Goal: Navigation & Orientation: Find specific page/section

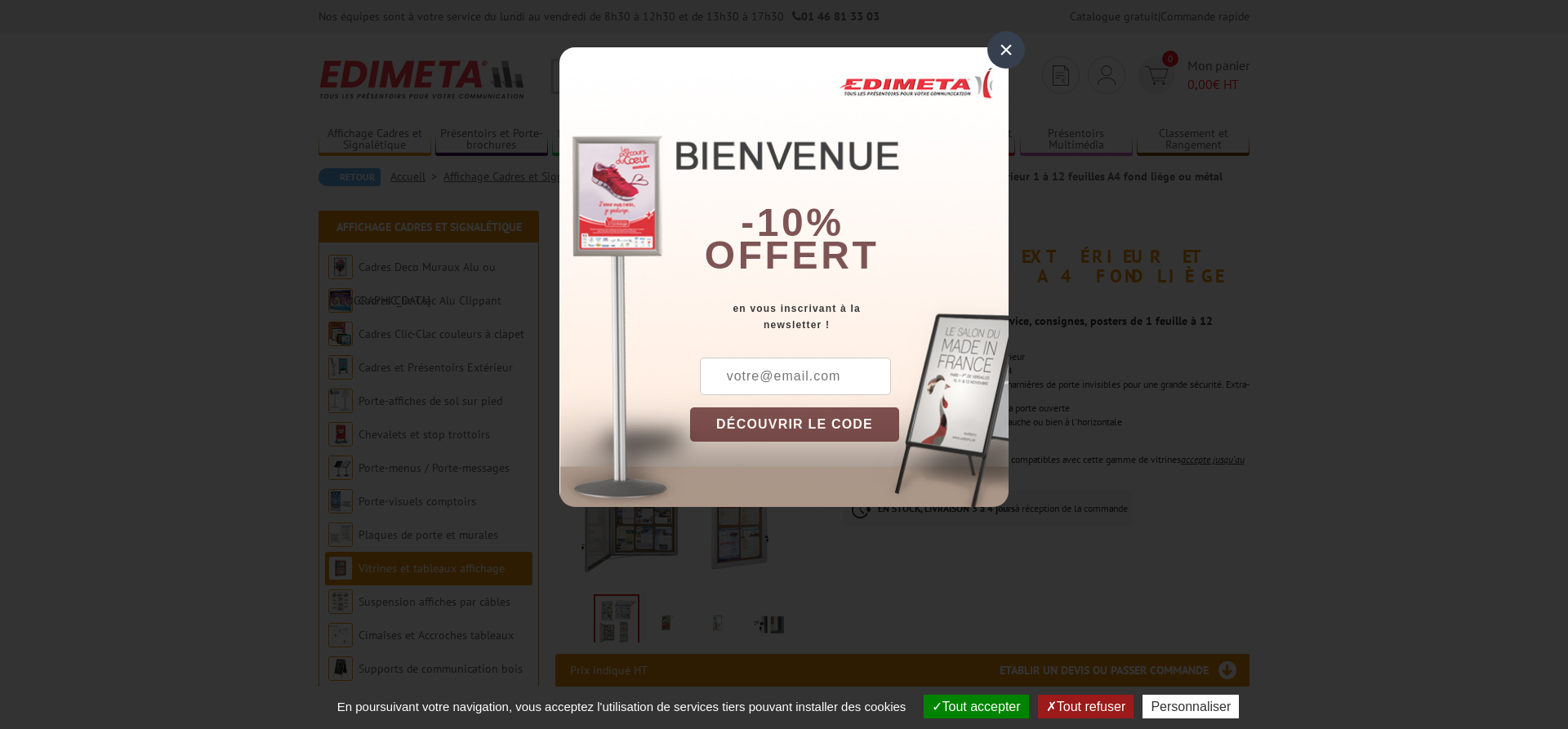
click at [1008, 48] on div "×" at bounding box center [1006, 50] width 38 height 38
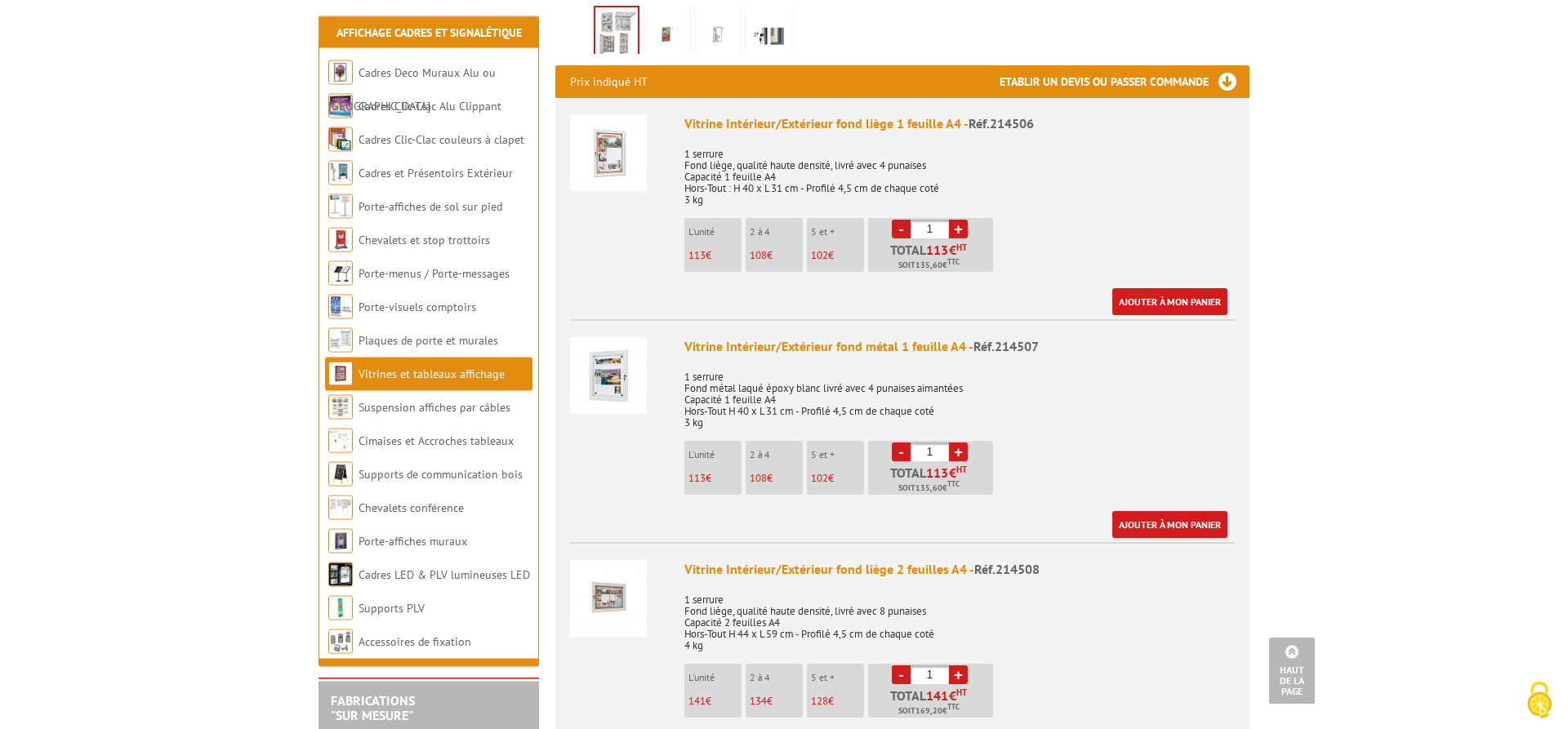
scroll to position [555, 0]
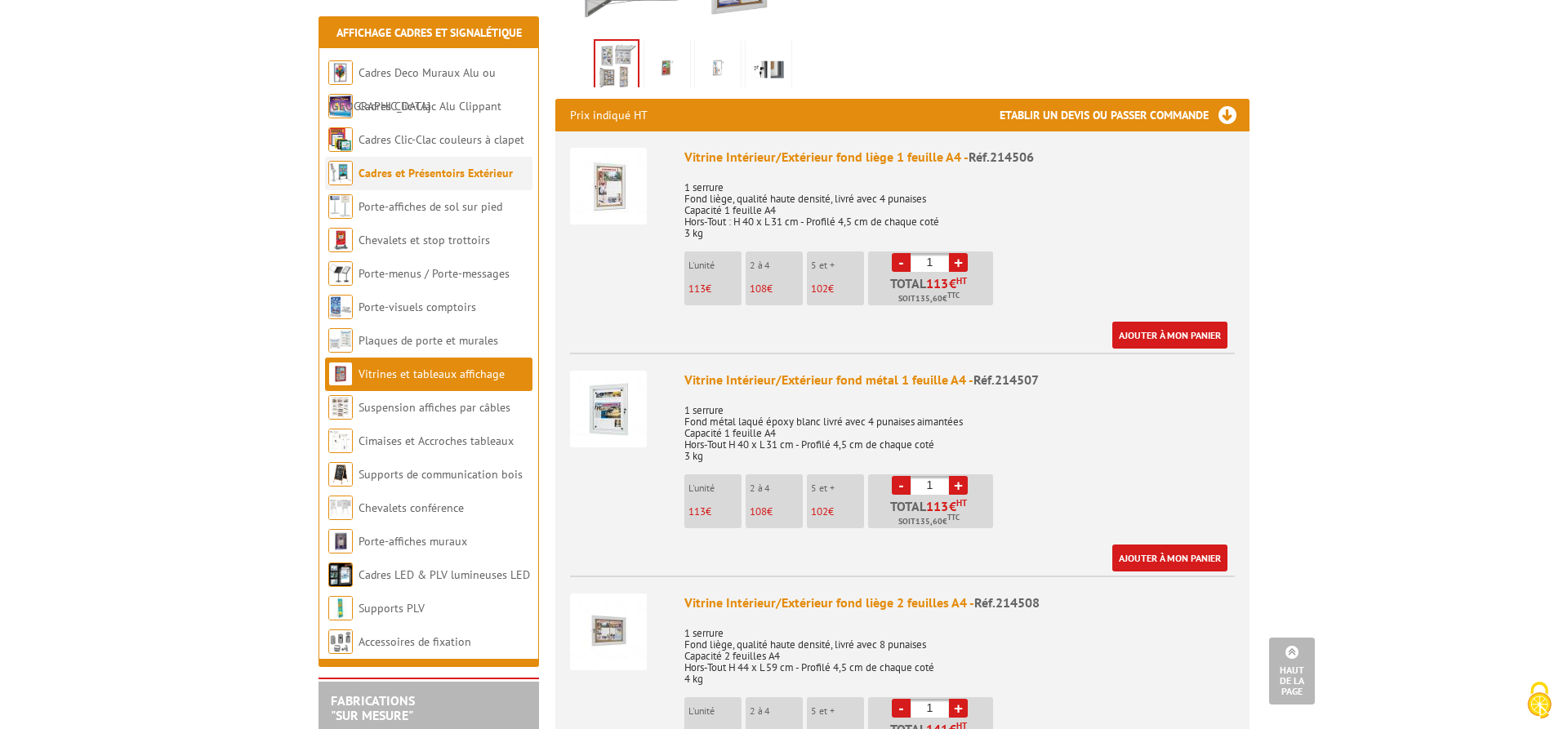
click at [447, 179] on link "Cadres et Présentoirs Extérieur" at bounding box center [436, 173] width 154 height 15
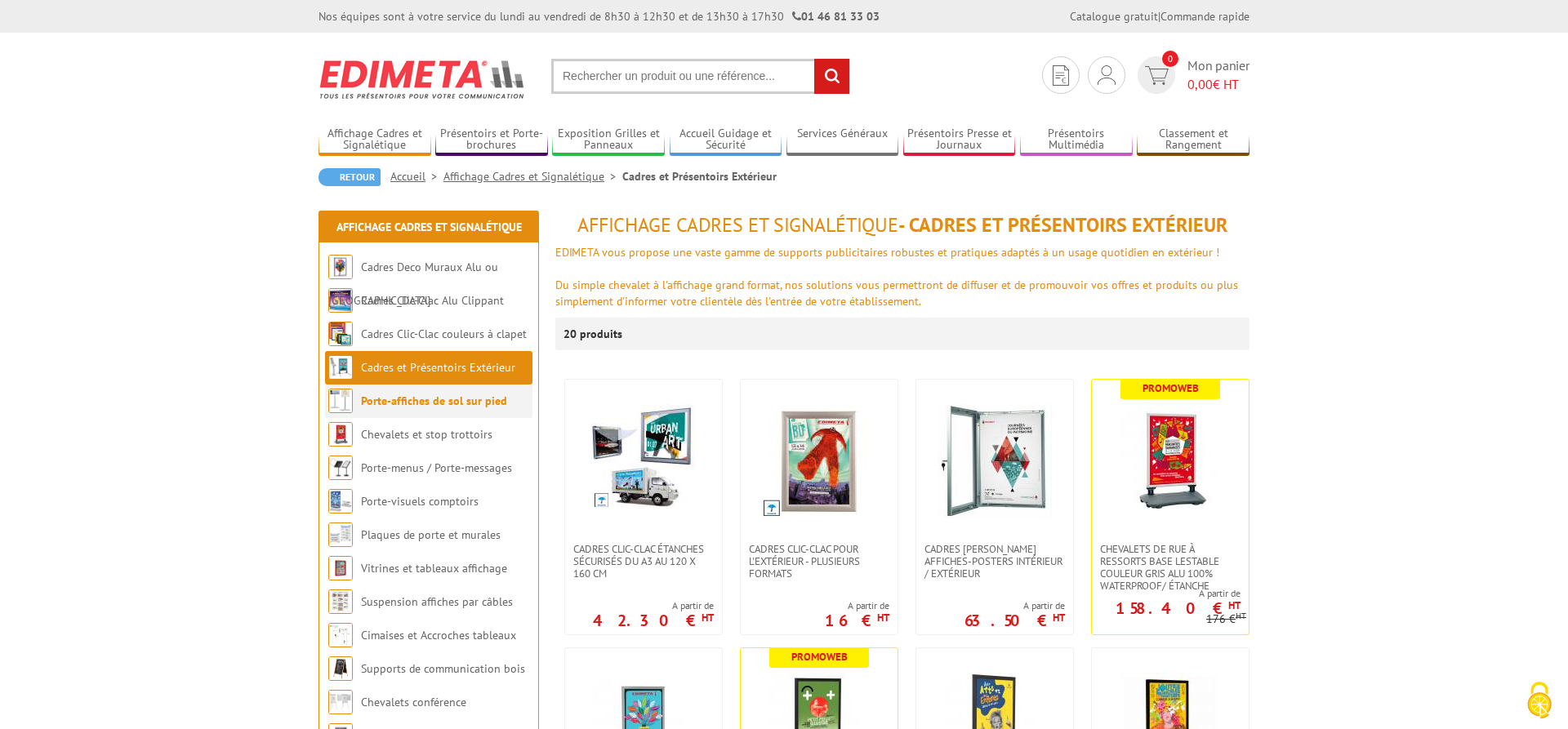
click at [438, 399] on link "Porte-affiches de sol sur pied" at bounding box center [434, 402] width 146 height 15
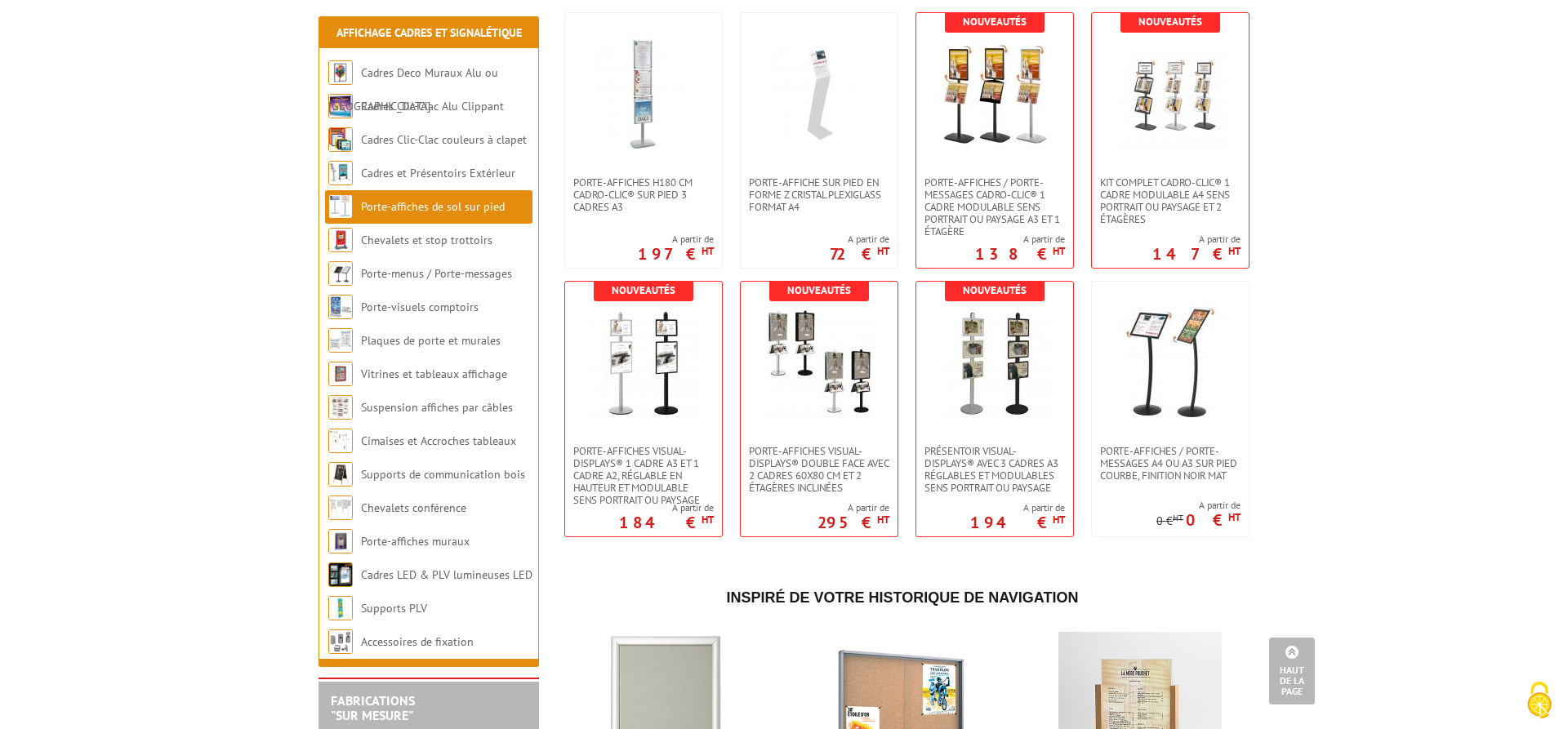
scroll to position [2916, 0]
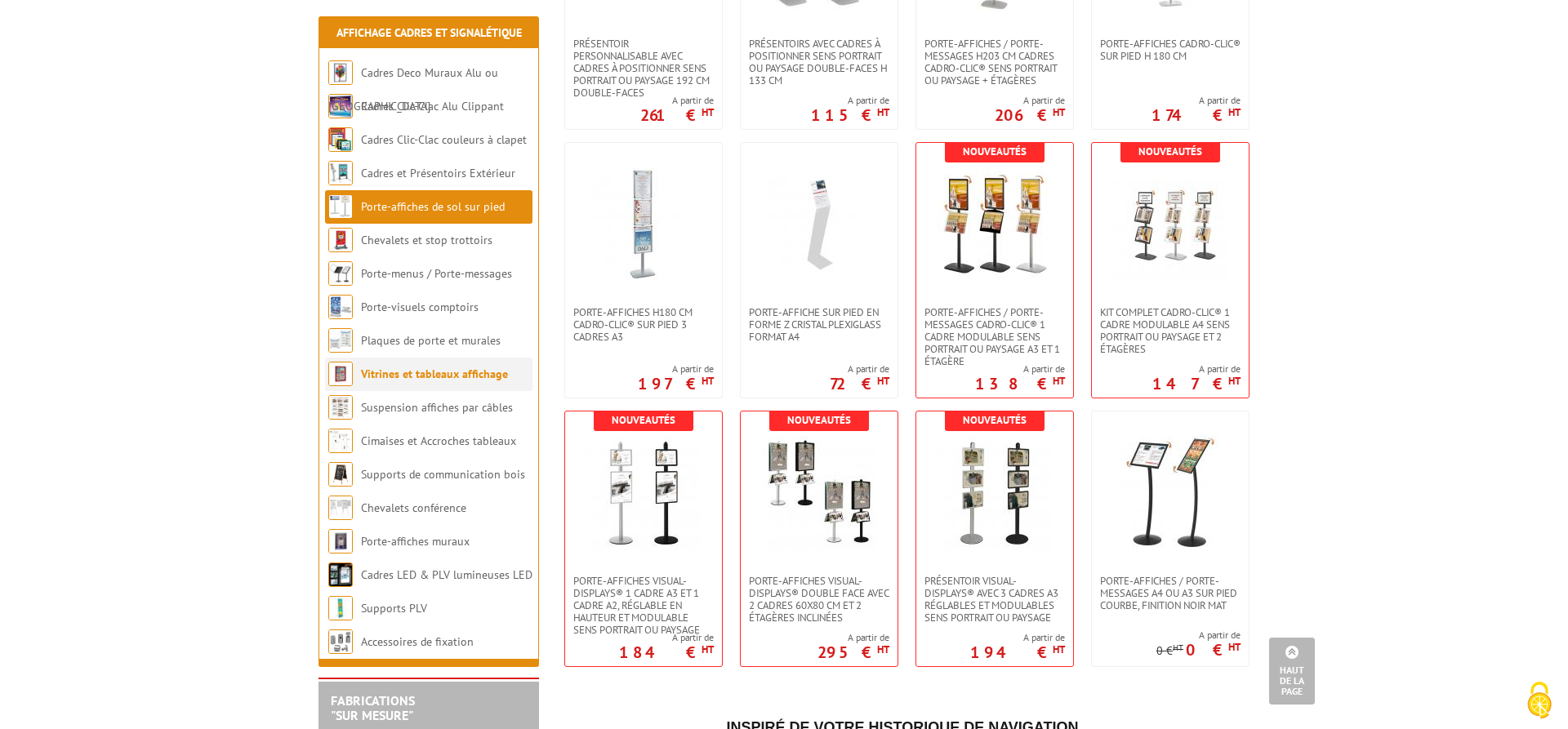
click at [445, 377] on link "Vitrines et tableaux affichage" at bounding box center [434, 374] width 147 height 15
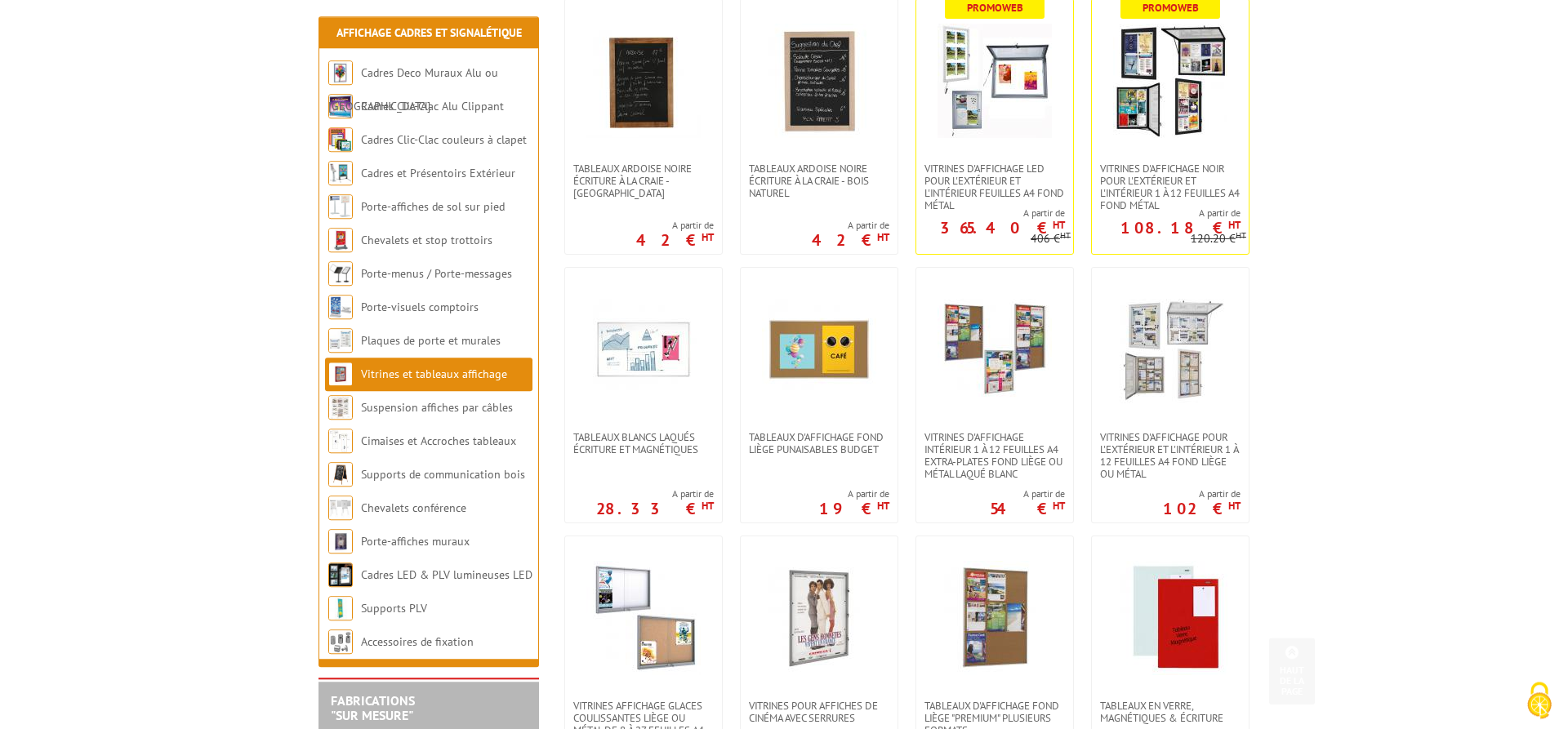
scroll to position [416, 0]
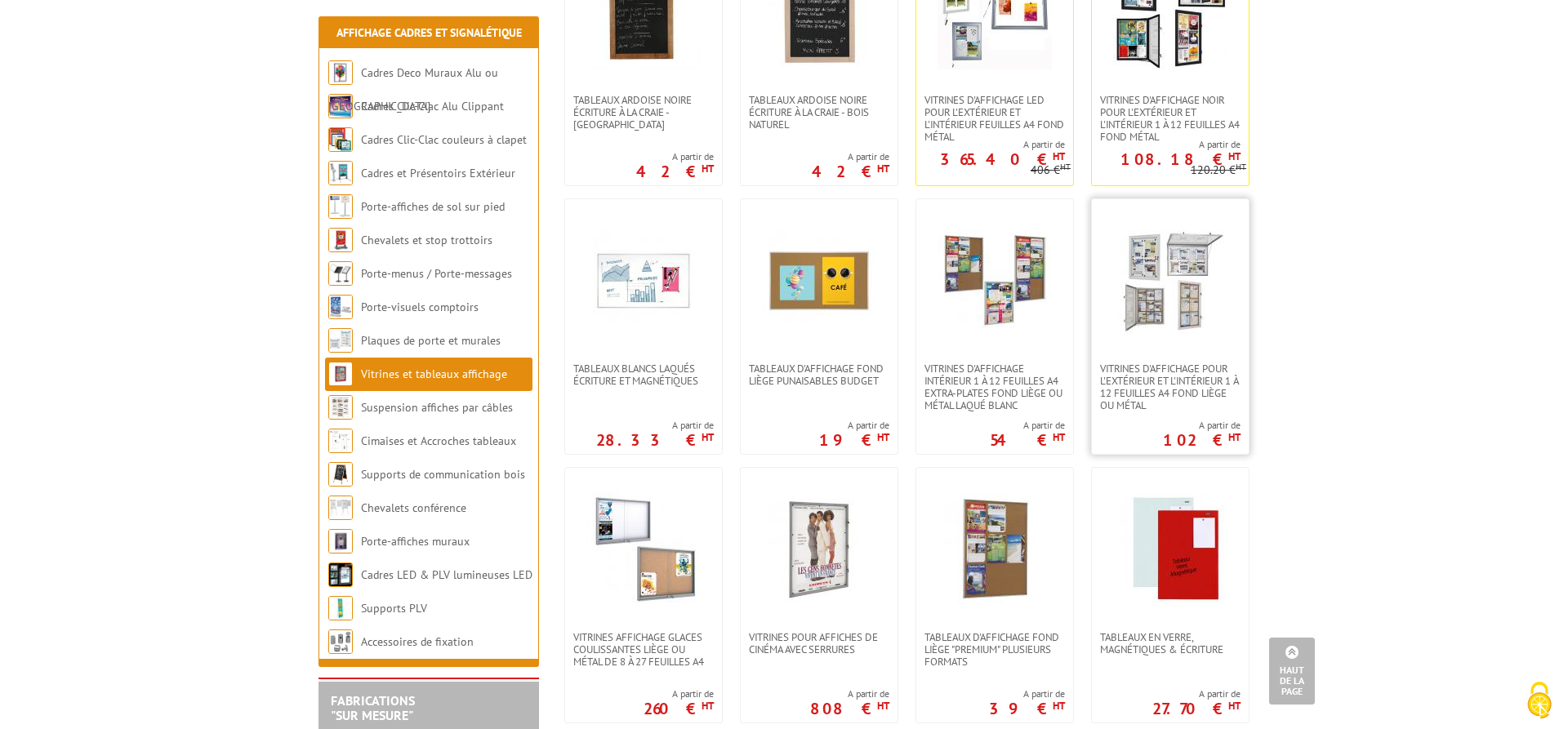
click at [1181, 292] on img at bounding box center [1170, 281] width 115 height 115
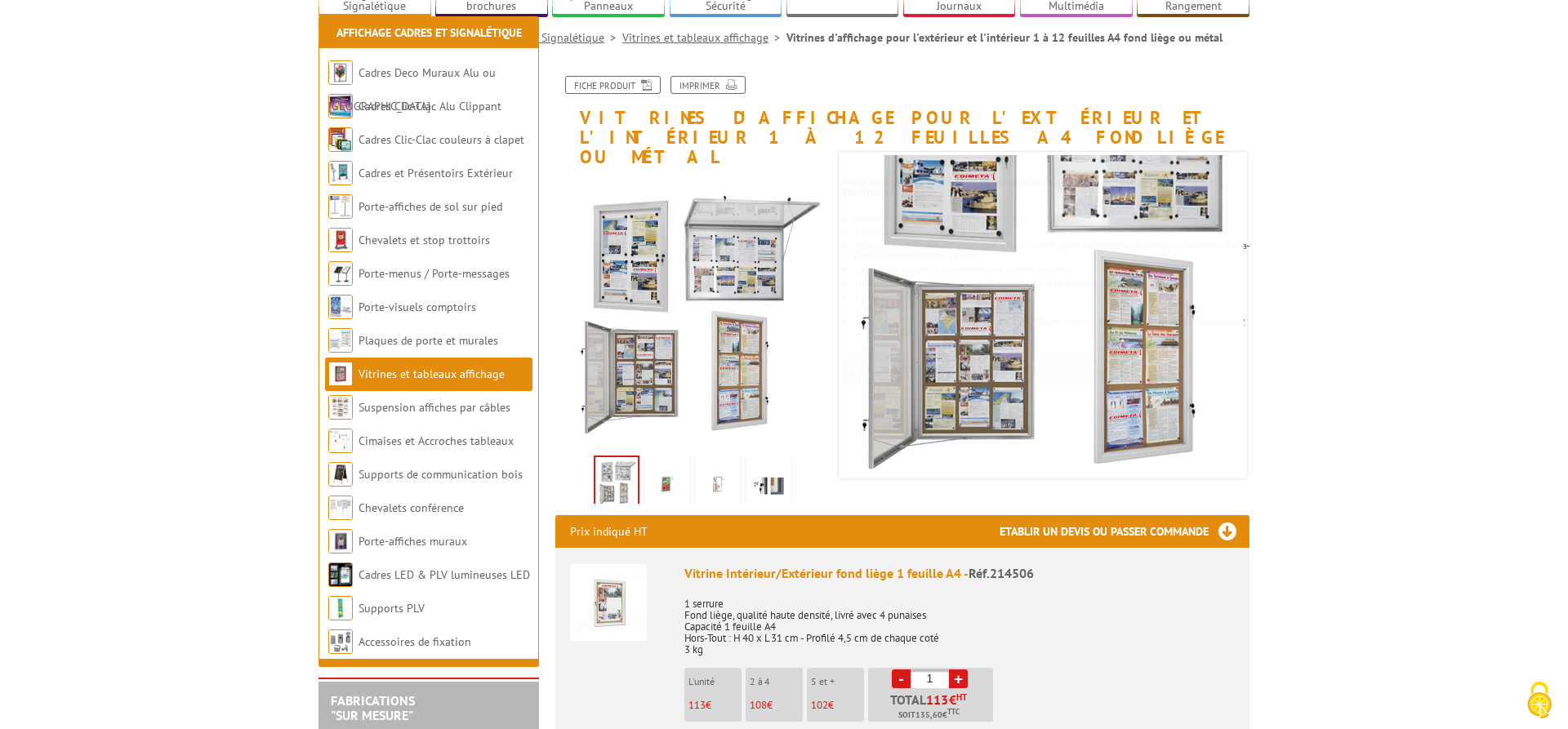
scroll to position [416, 0]
